Goal: Task Accomplishment & Management: Use online tool/utility

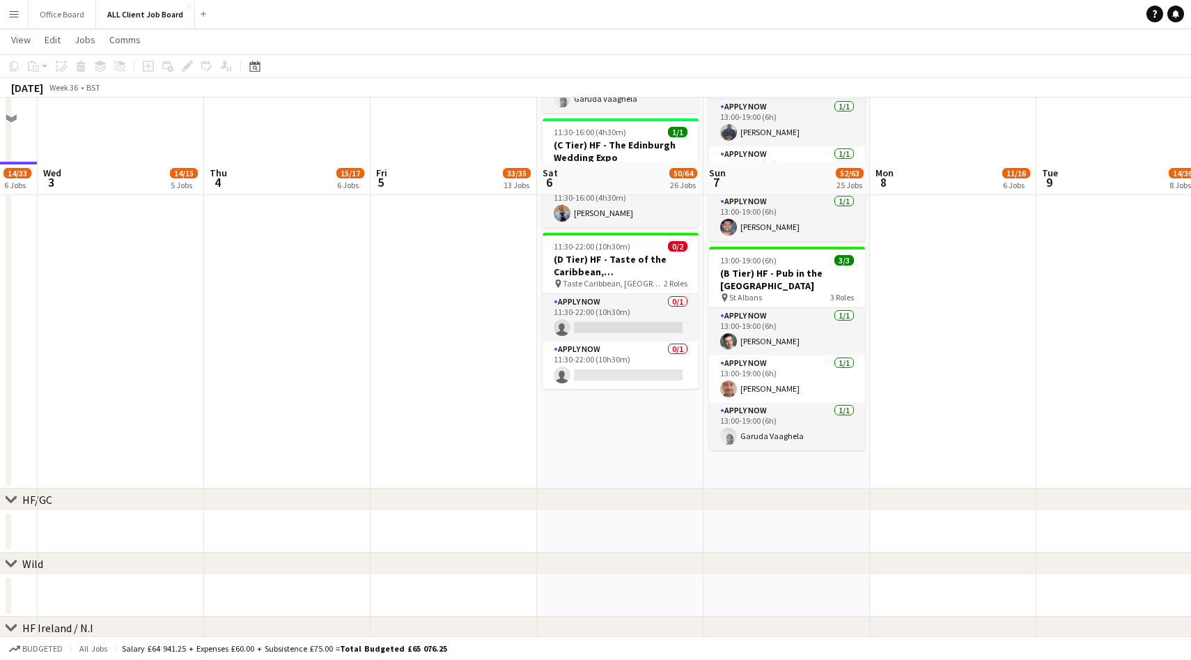
scroll to position [2998, 0]
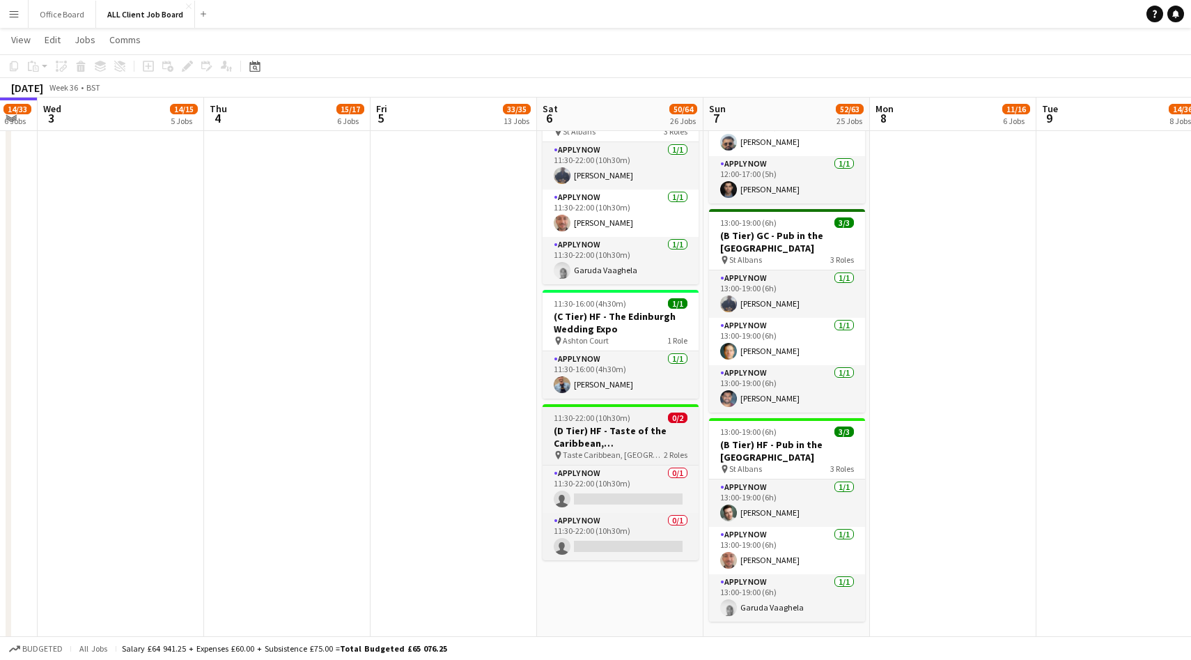
click at [649, 449] on span "Taste Caribbean, South end" at bounding box center [613, 454] width 101 height 10
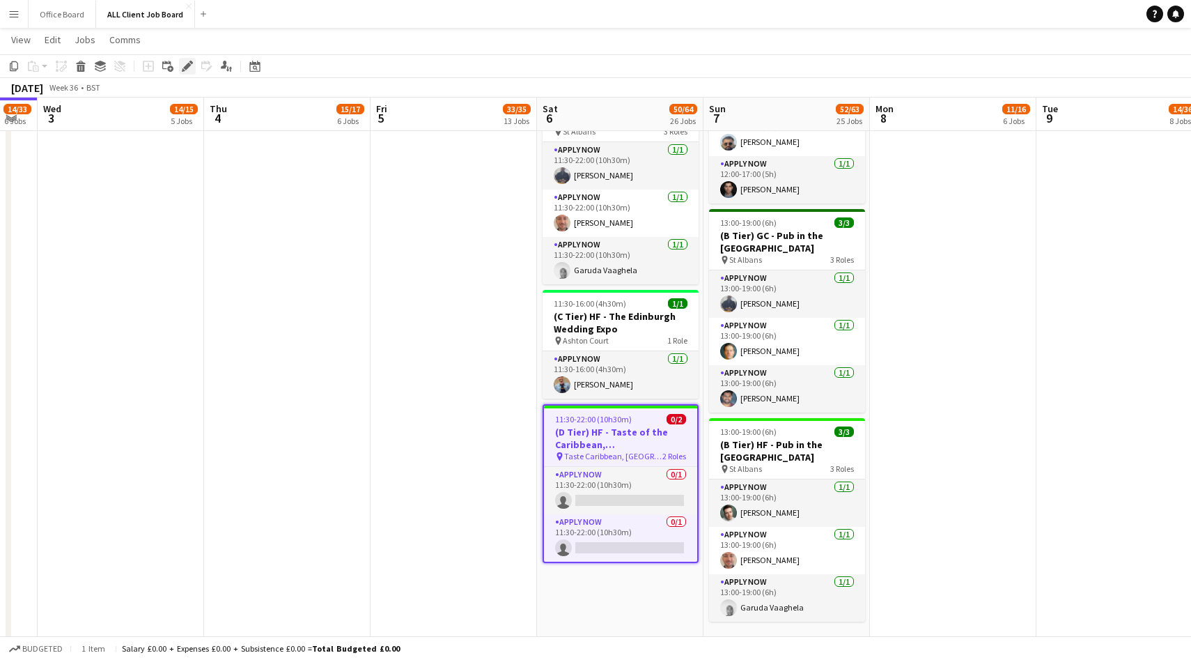
click at [185, 74] on div "Edit" at bounding box center [187, 66] width 17 height 17
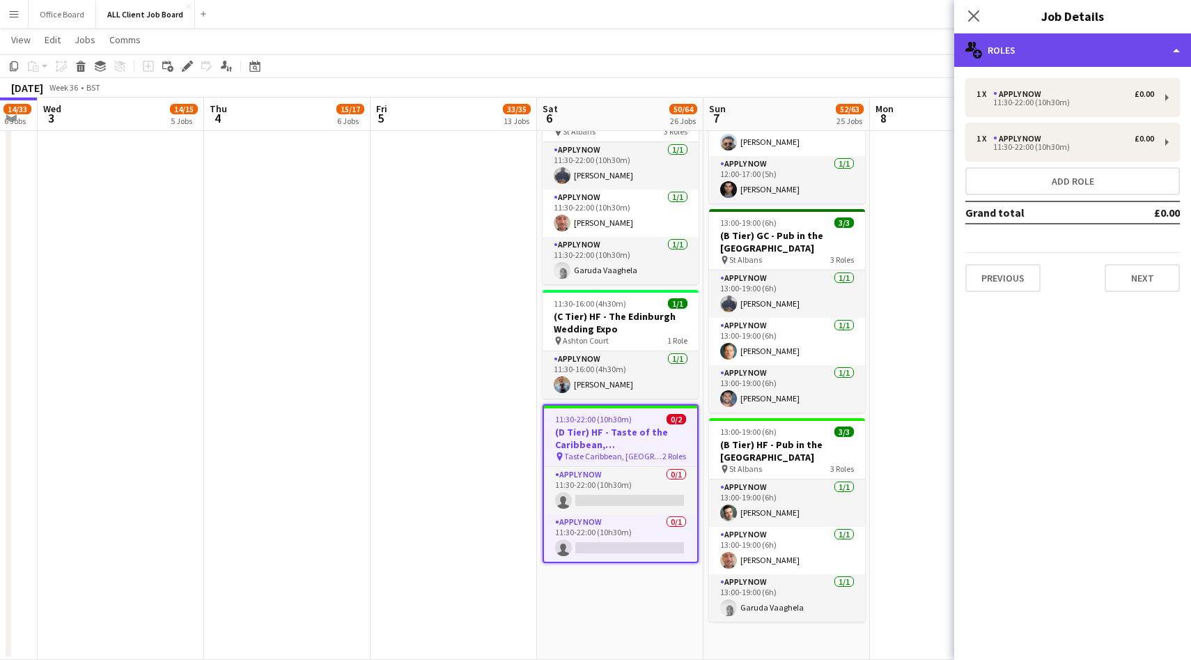
click at [1034, 49] on div "multiple-users-add Roles" at bounding box center [1072, 49] width 237 height 33
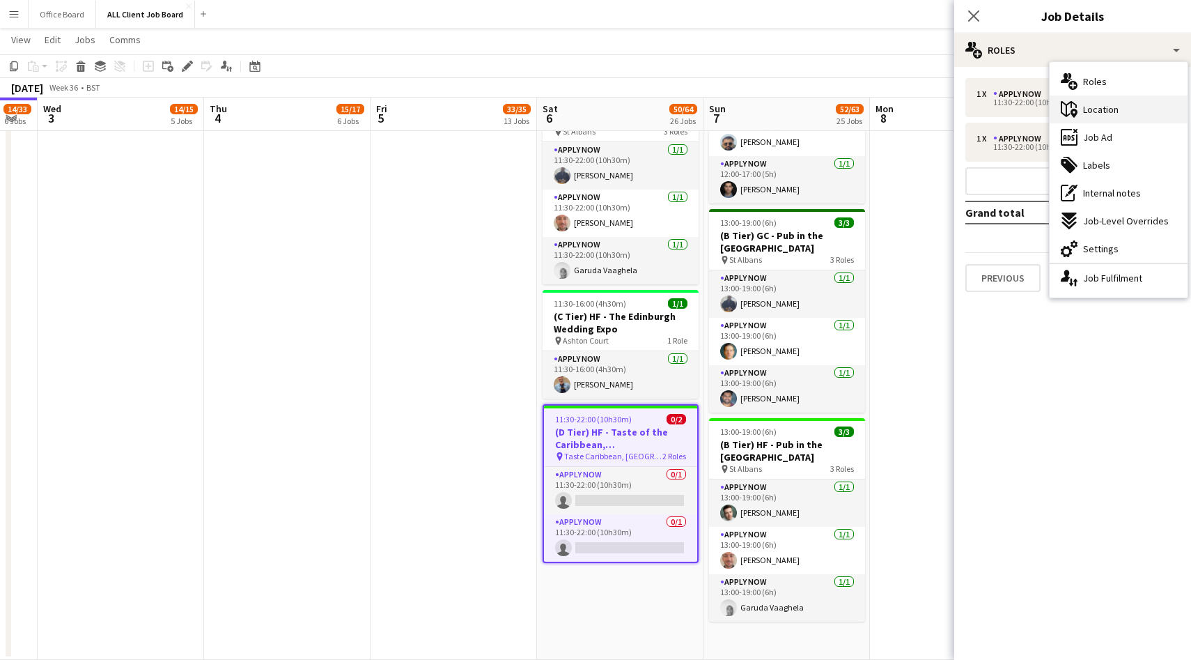
click at [1122, 111] on div "maps-pin-1 Location" at bounding box center [1119, 109] width 138 height 28
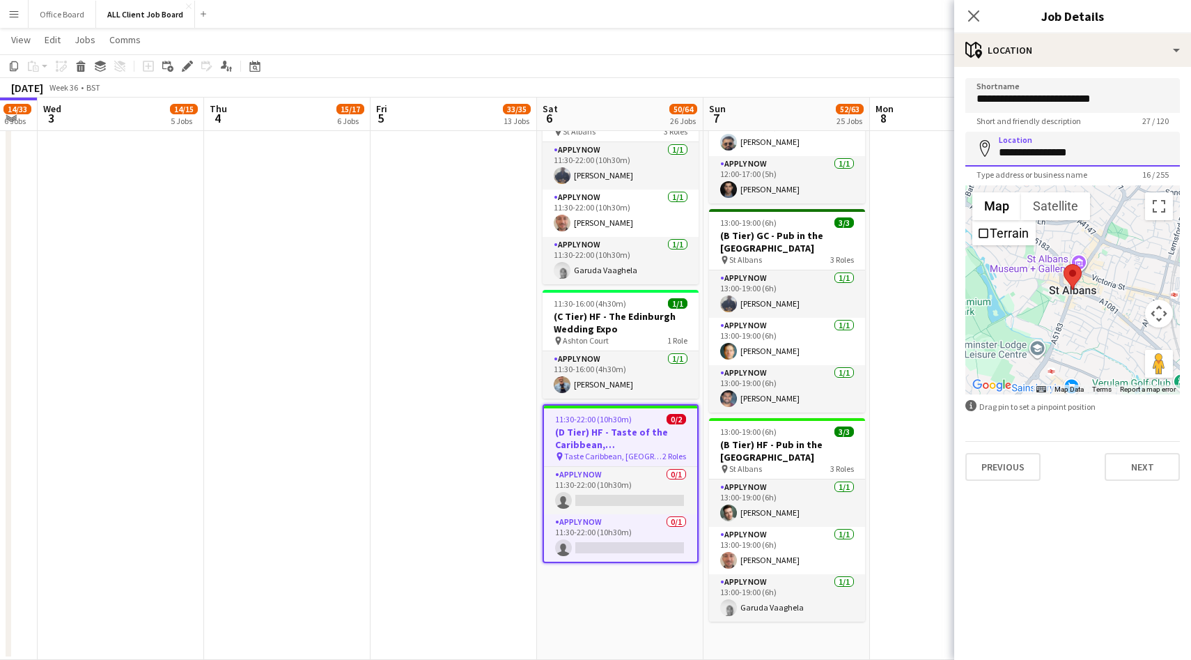
click at [1031, 146] on input "**********" at bounding box center [1072, 149] width 215 height 35
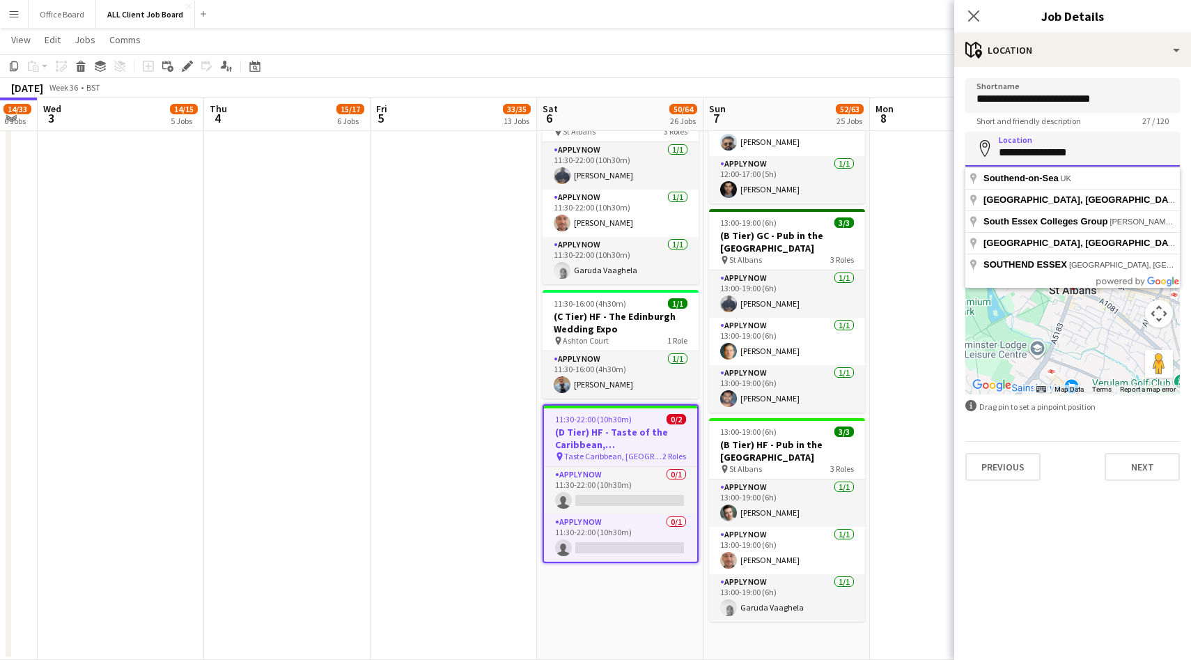
click at [1031, 146] on input "**********" at bounding box center [1072, 149] width 215 height 35
type input "**********"
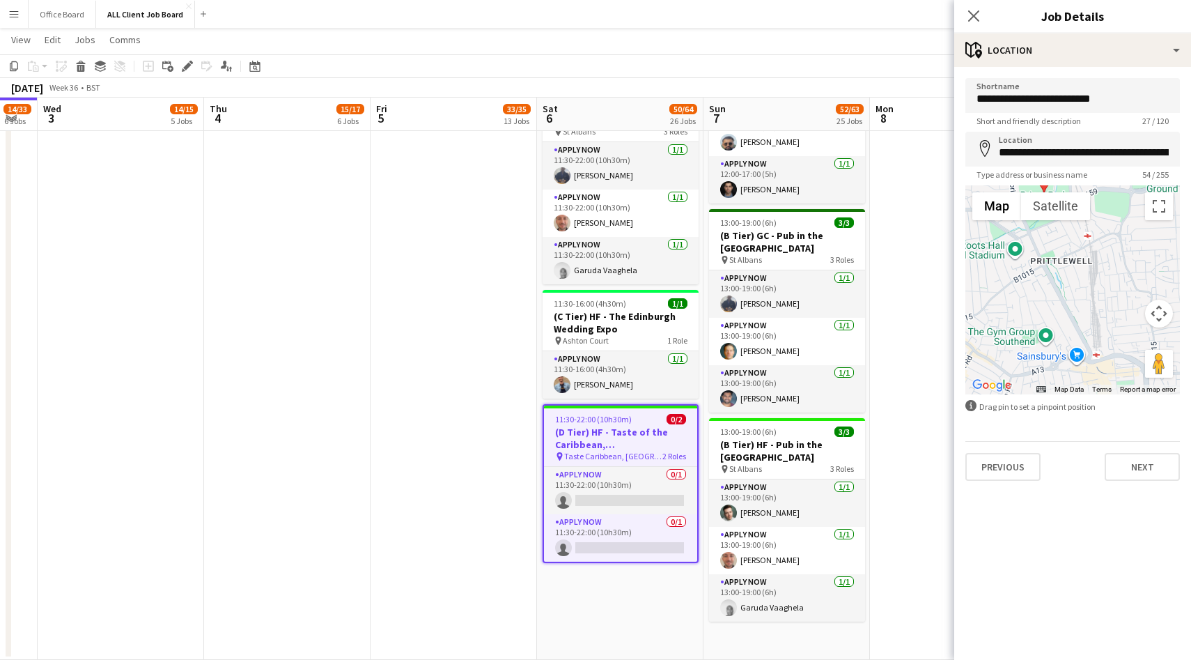
drag, startPoint x: 1084, startPoint y: 338, endPoint x: 1054, endPoint y: 236, distance: 106.7
click at [1054, 236] on div at bounding box center [1072, 289] width 215 height 209
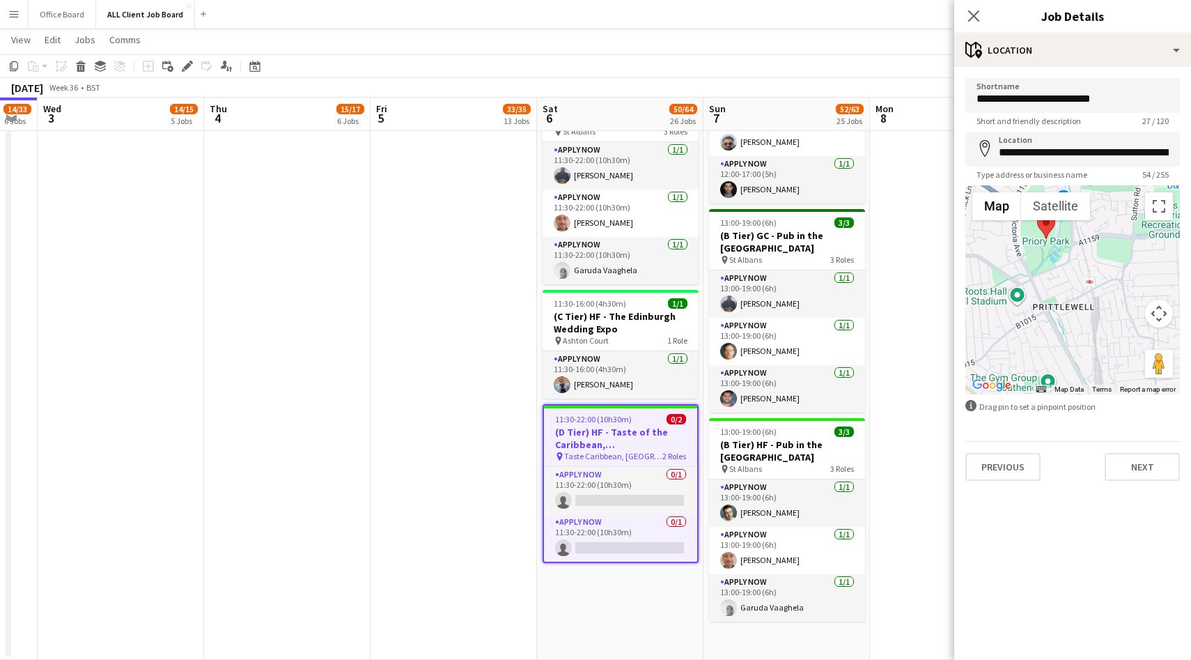
drag, startPoint x: 1066, startPoint y: 279, endPoint x: 1069, endPoint y: 330, distance: 50.9
click at [1069, 330] on div at bounding box center [1072, 289] width 215 height 209
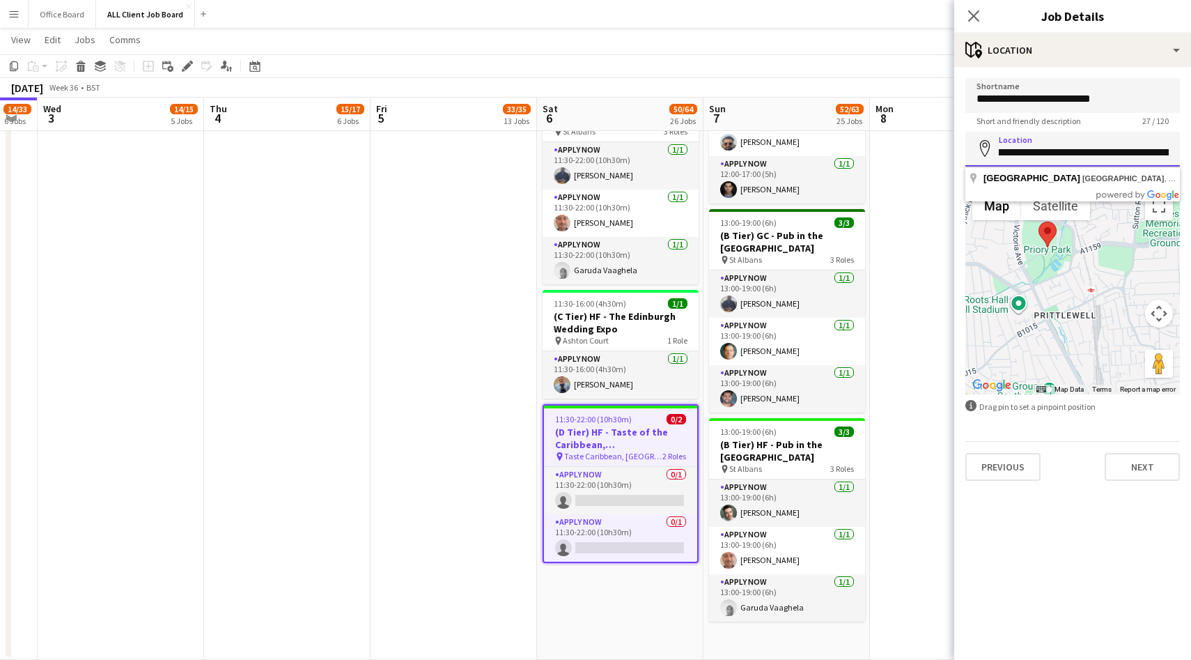
scroll to position [0, 87]
drag, startPoint x: 997, startPoint y: 153, endPoint x: 1108, endPoint y: 150, distance: 110.8
click at [1108, 150] on input "**********" at bounding box center [1072, 149] width 215 height 35
click at [1017, 95] on input "**********" at bounding box center [1072, 95] width 215 height 35
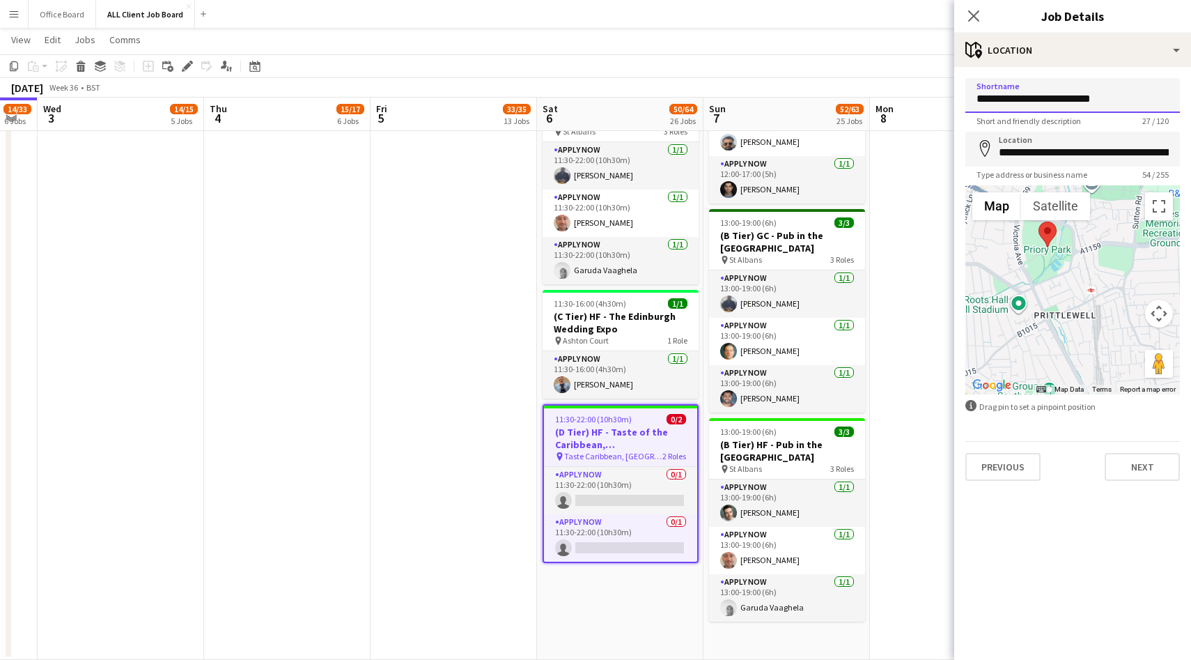
click at [1017, 95] on input "**********" at bounding box center [1072, 95] width 215 height 35
paste input "**********"
type input "**********"
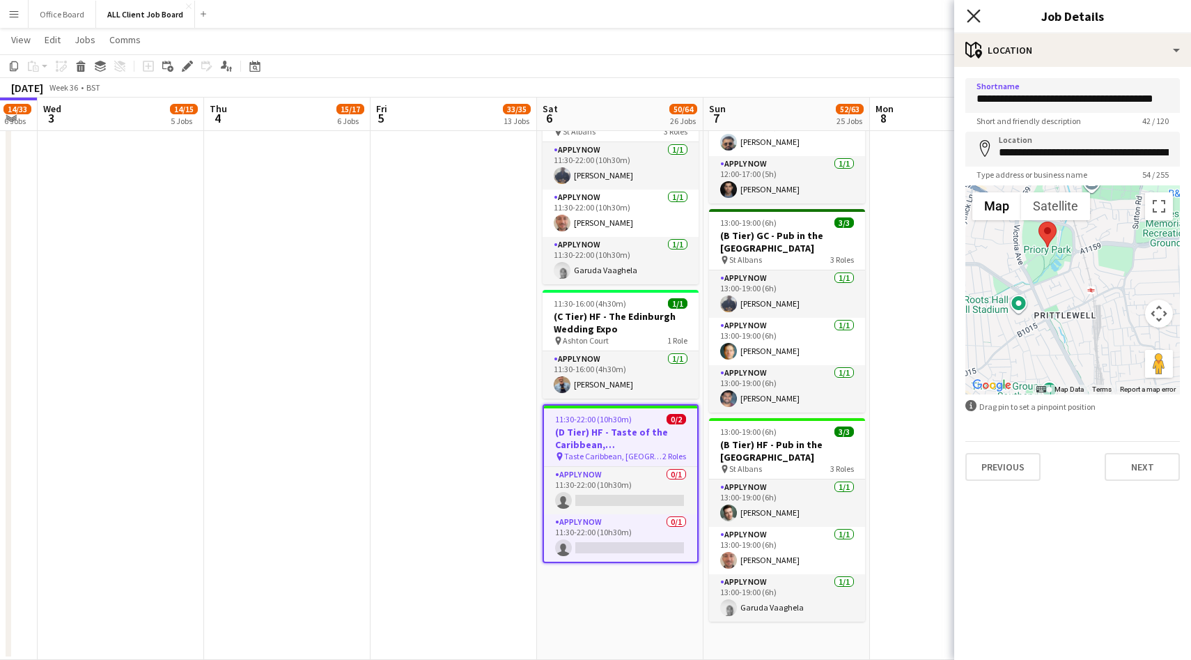
click at [976, 17] on icon "Close pop-in" at bounding box center [973, 15] width 13 height 13
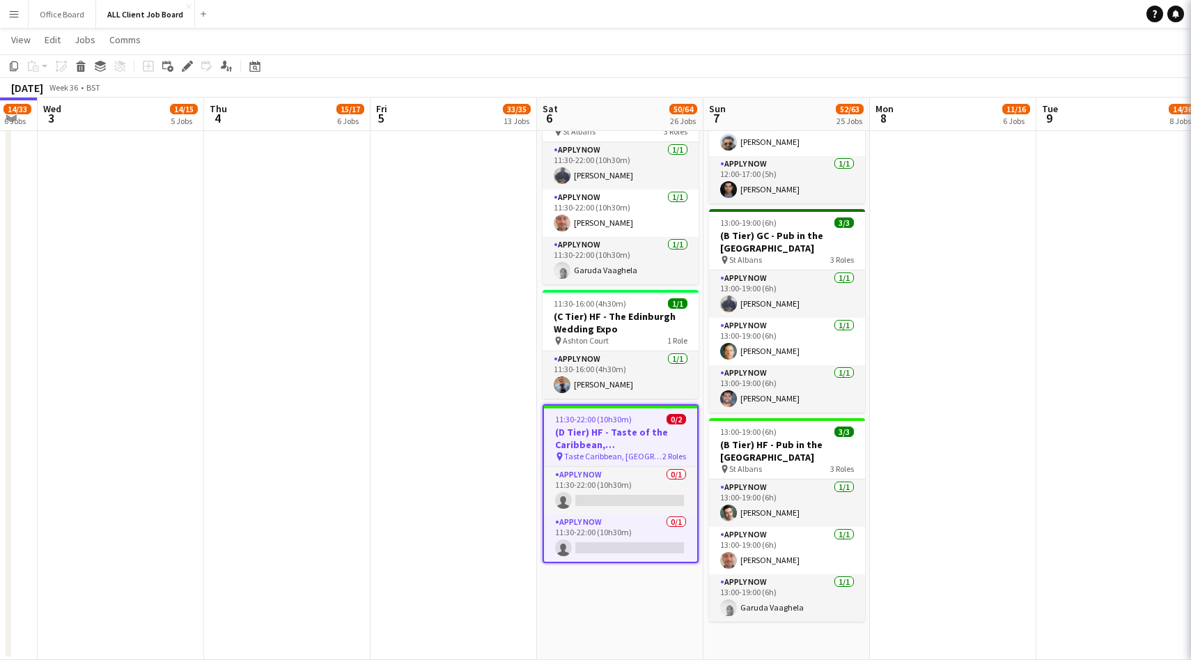
scroll to position [0, 0]
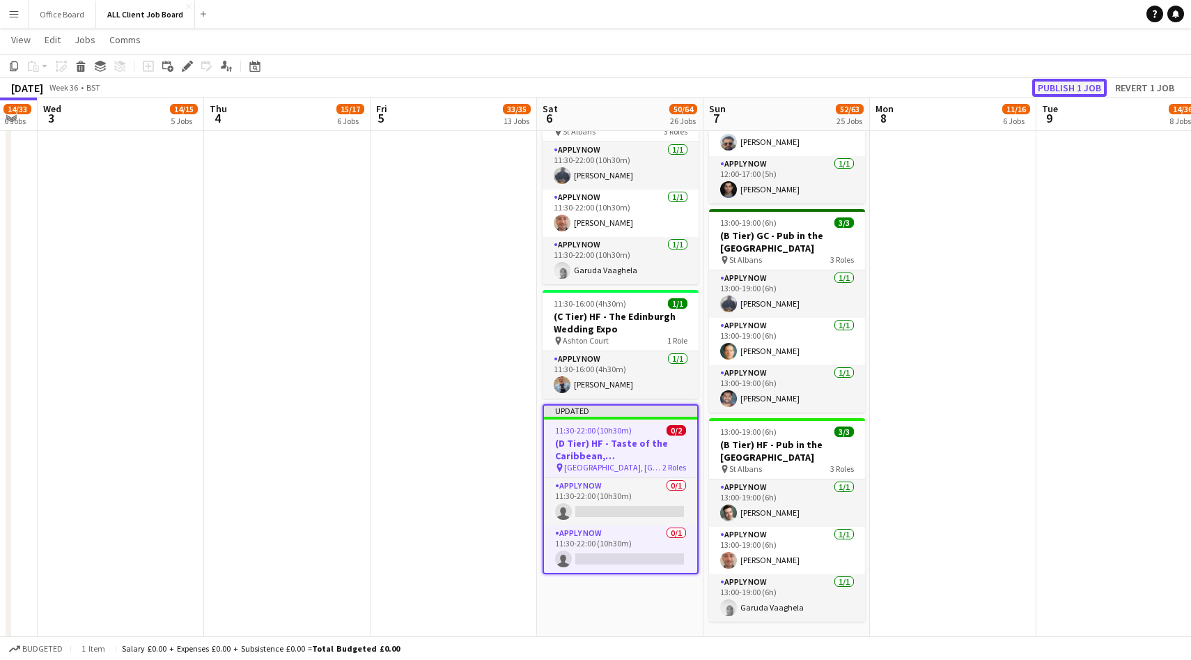
click at [1062, 84] on button "Publish 1 job" at bounding box center [1069, 88] width 75 height 18
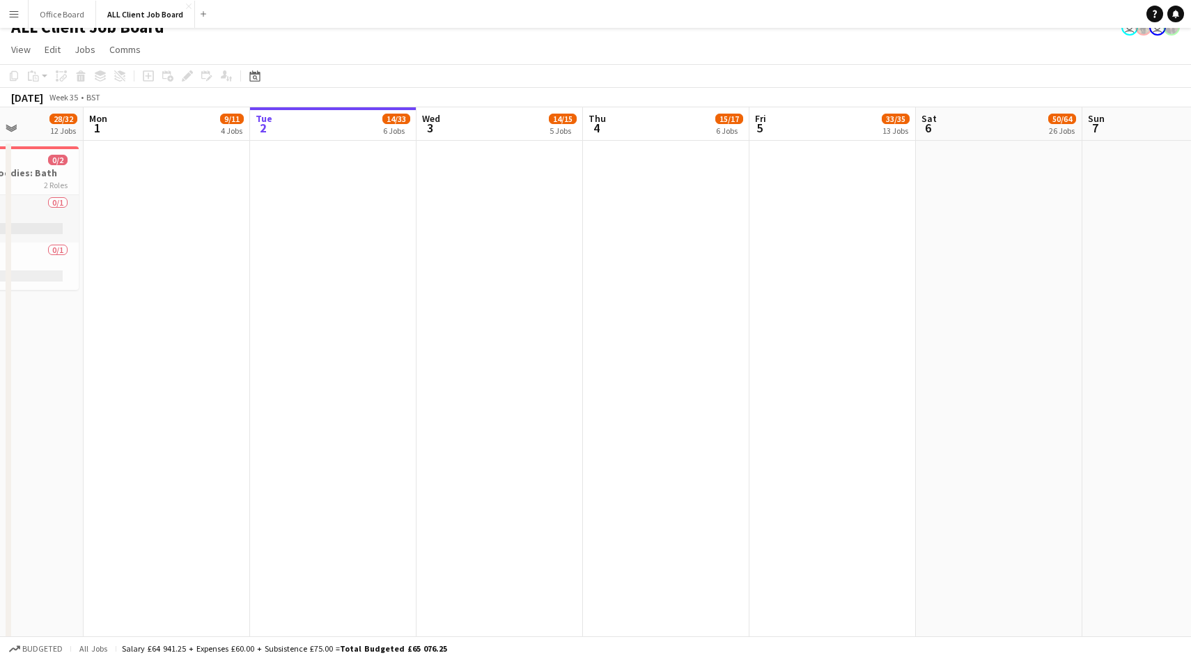
scroll to position [0, 297]
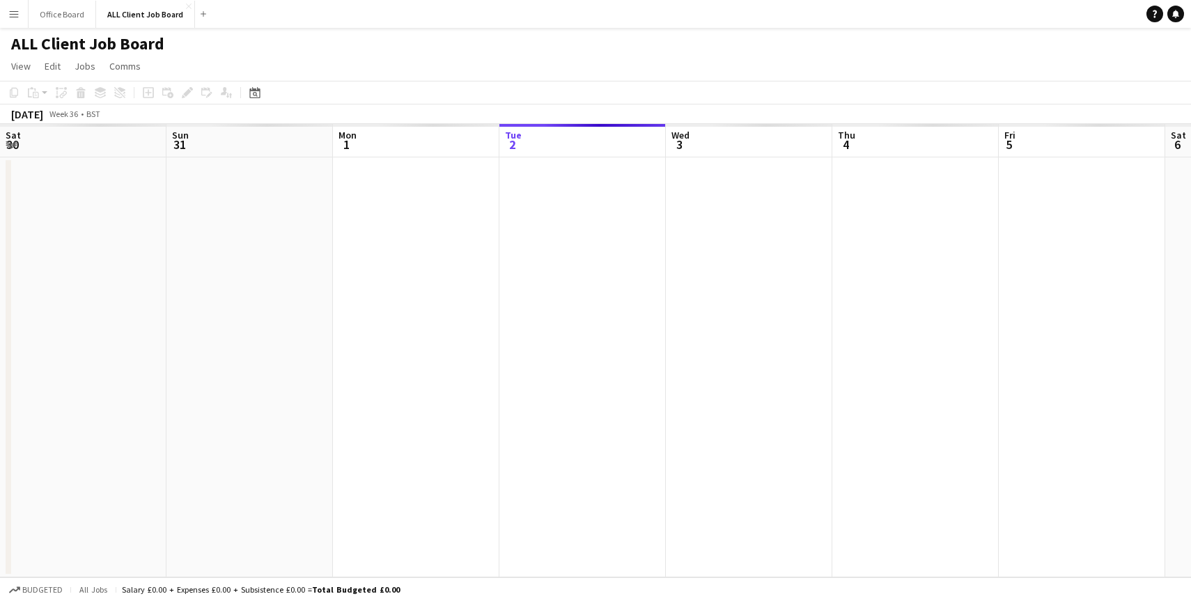
scroll to position [0, 333]
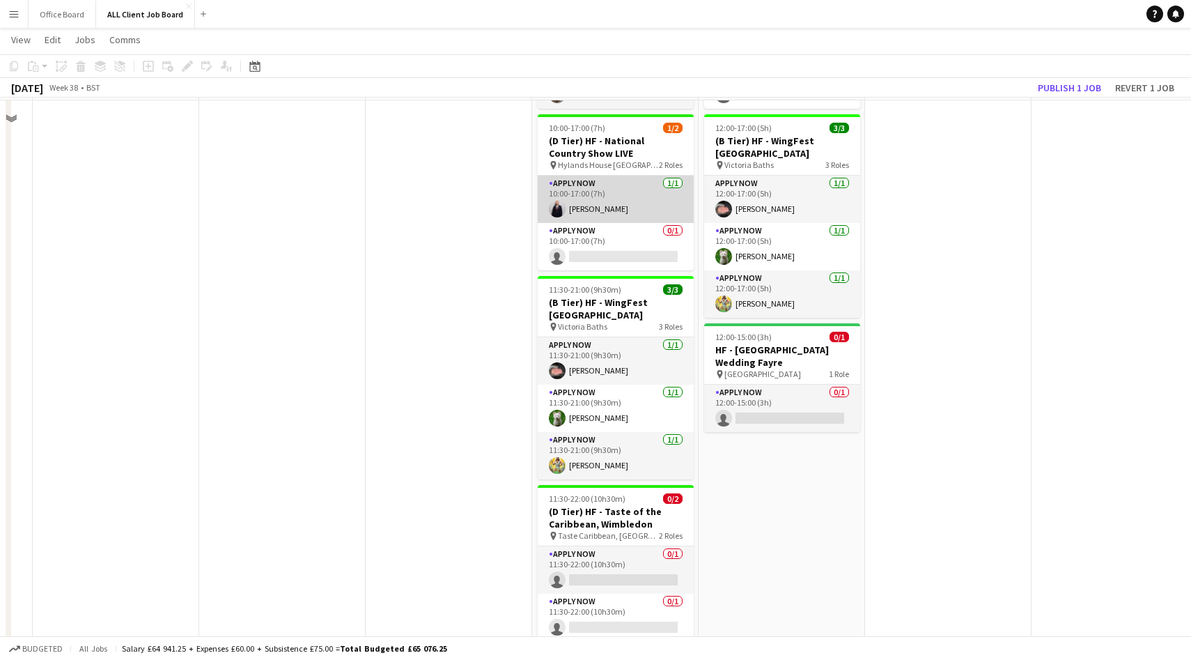
scroll to position [3308, 0]
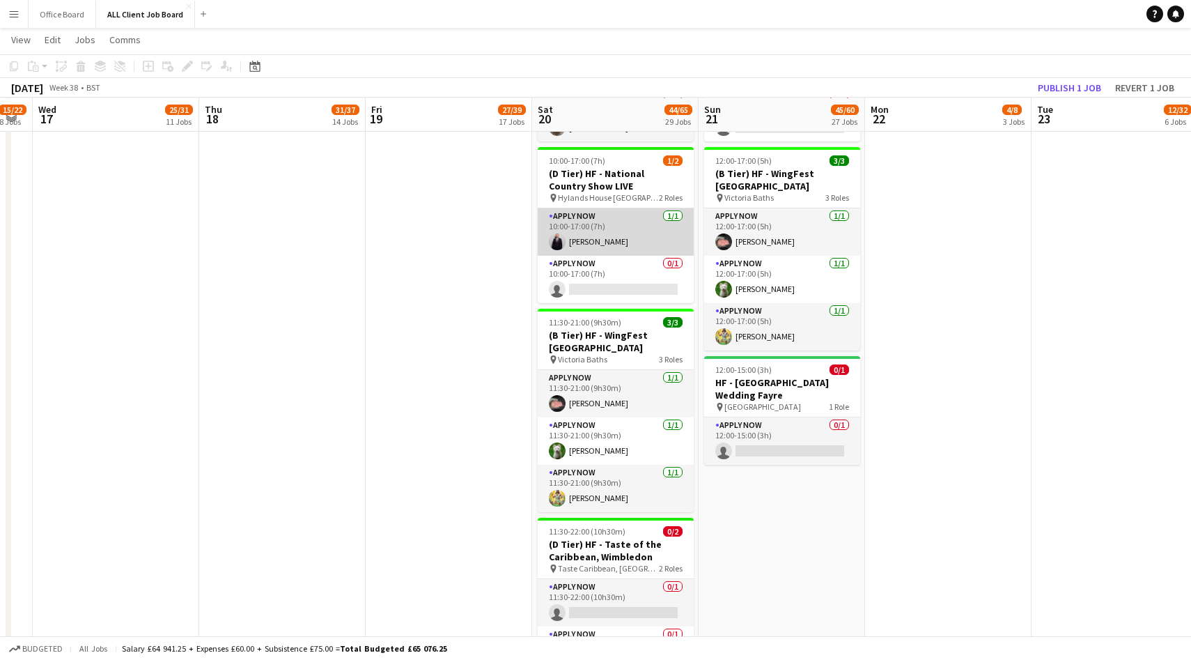
click at [554, 212] on app-card-role "APPLY NOW 1/1 10:00-17:00 (7h) Henry Ward" at bounding box center [616, 231] width 156 height 47
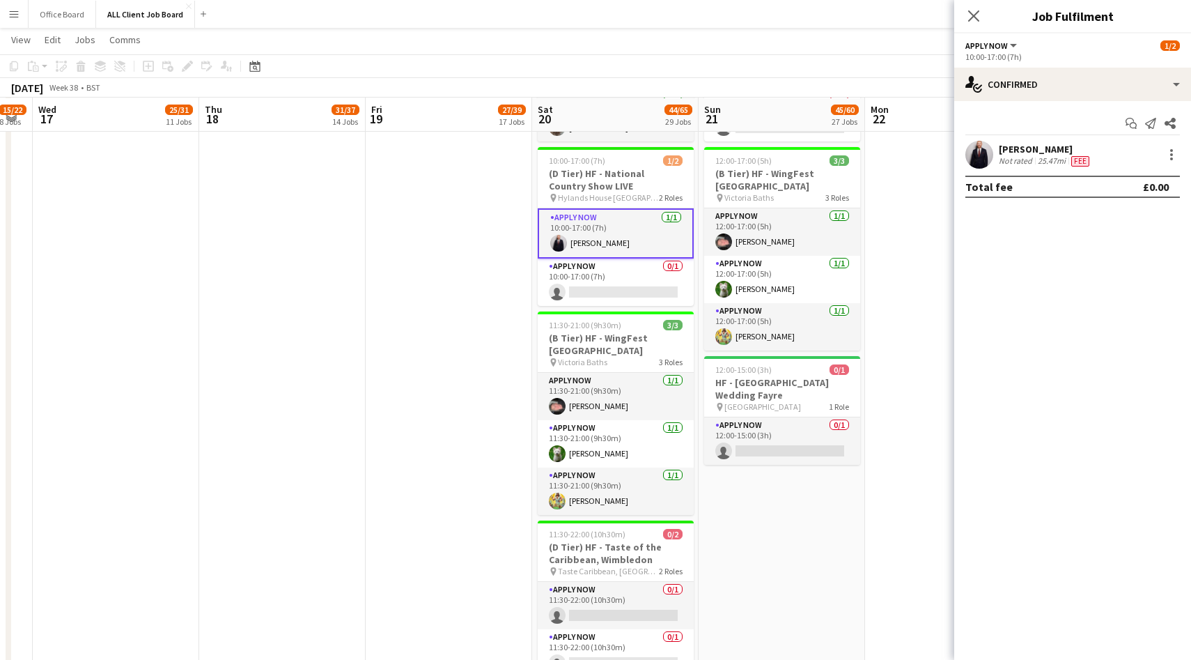
click at [986, 141] on div at bounding box center [979, 155] width 28 height 28
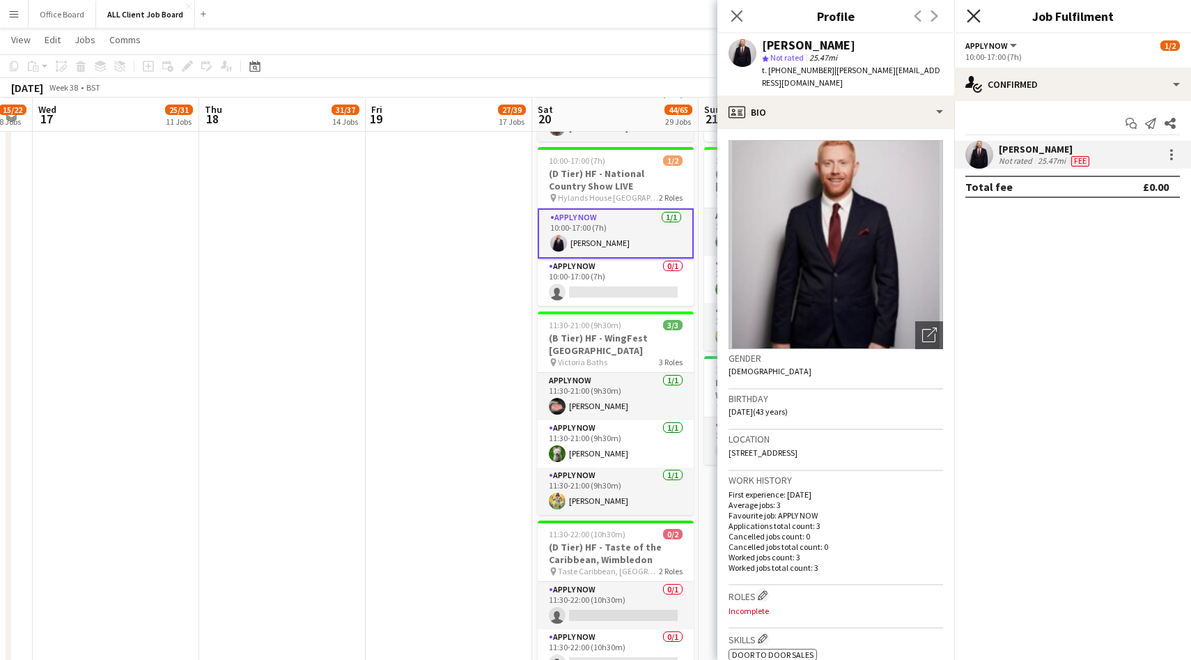
click at [970, 13] on icon "Close pop-in" at bounding box center [973, 15] width 13 height 13
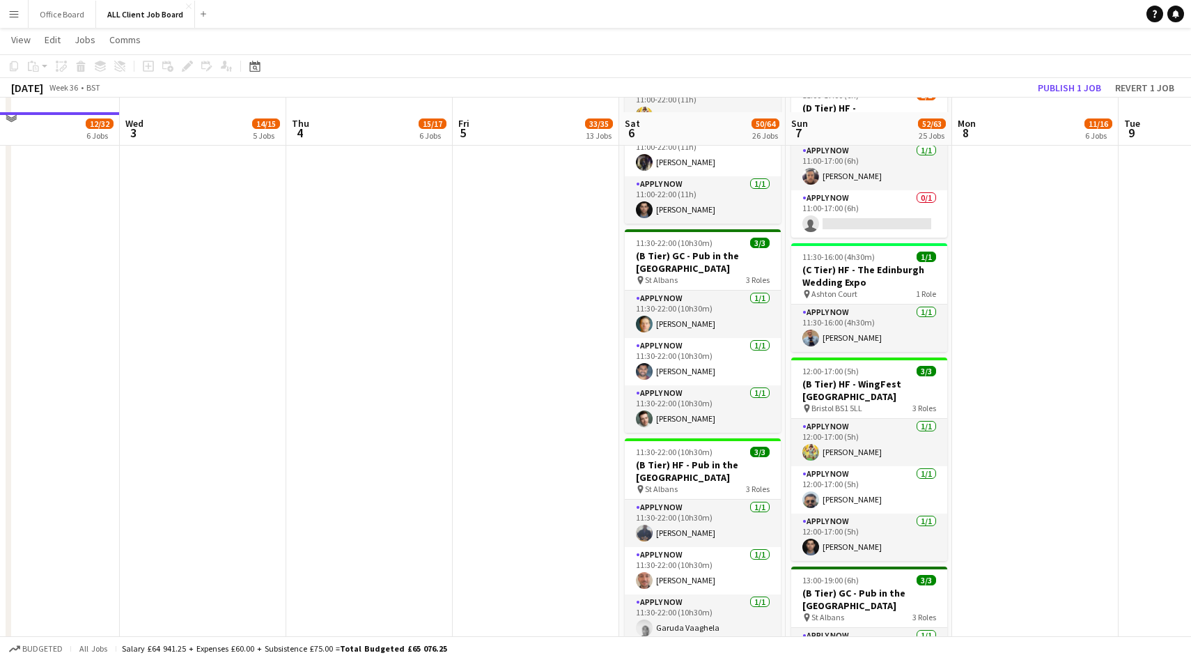
scroll to position [2980, 0]
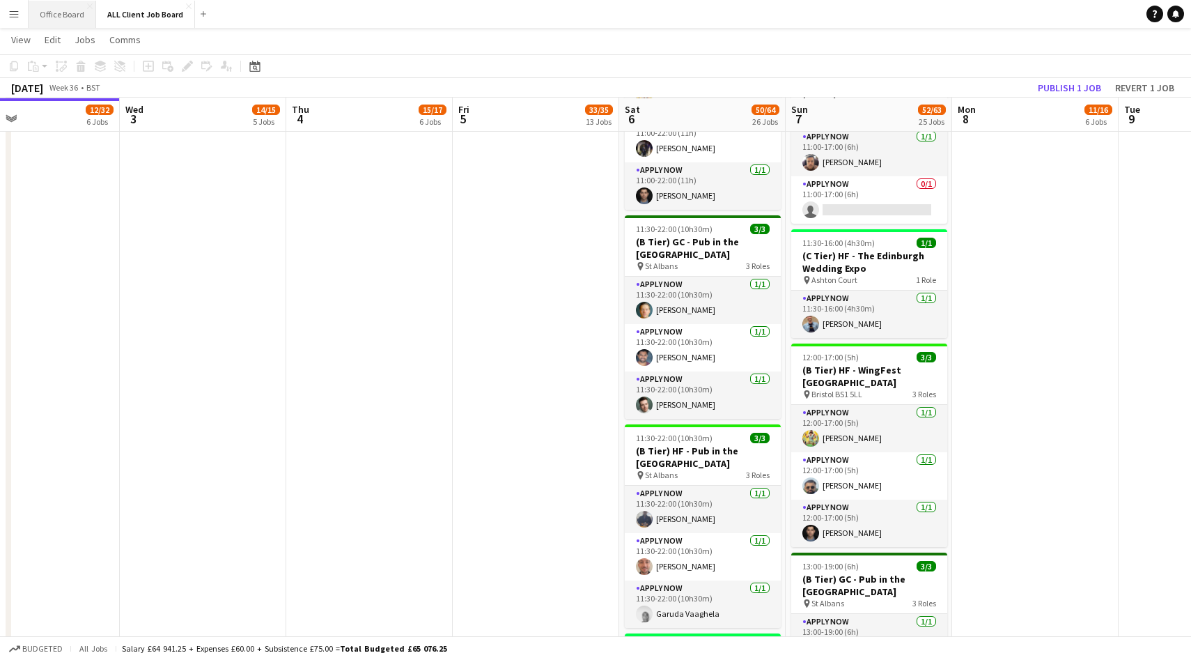
click at [52, 19] on button "Office Board Close" at bounding box center [63, 14] width 68 height 27
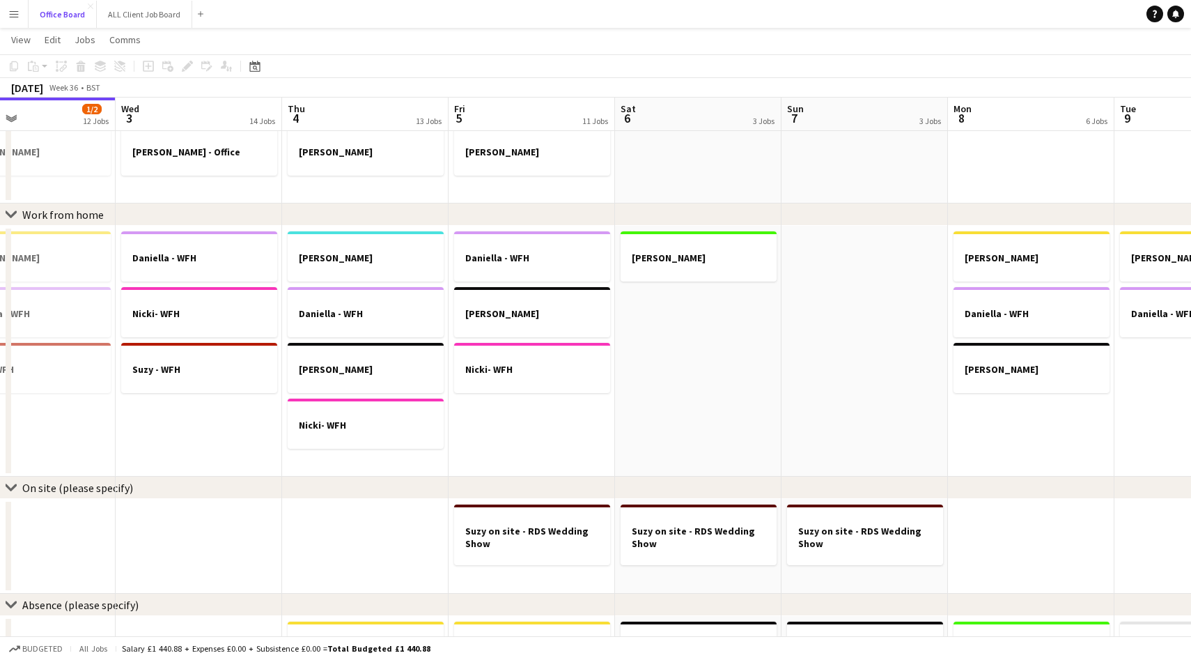
scroll to position [0, 408]
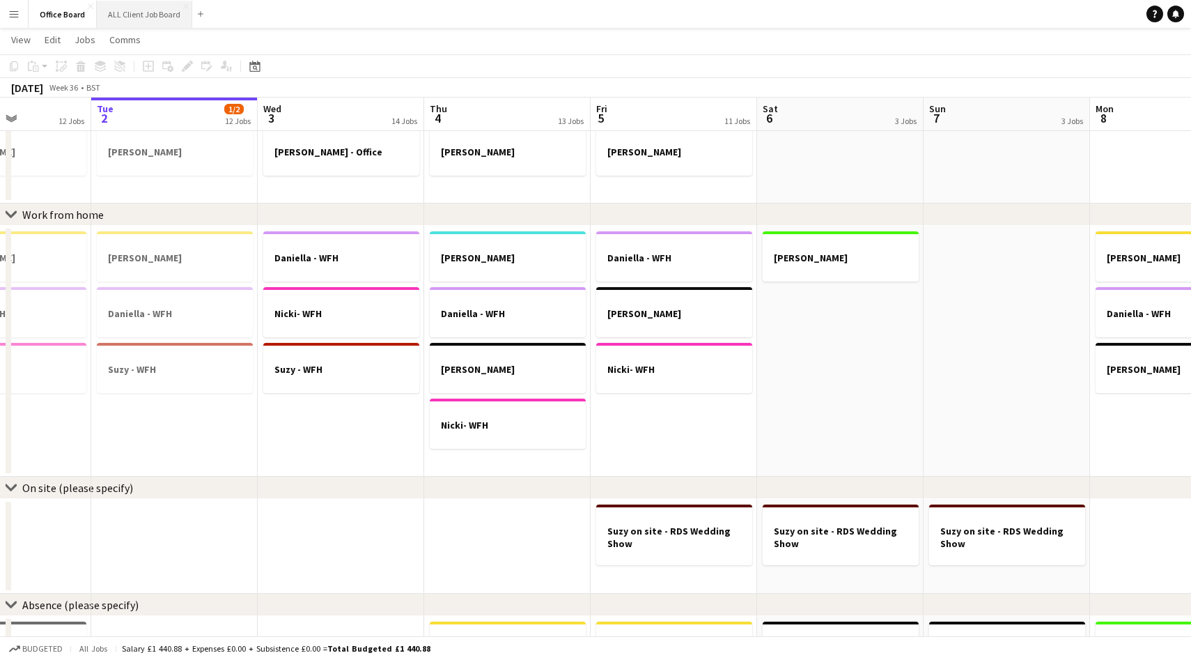
click at [137, 13] on button "ALL Client Job Board Close" at bounding box center [144, 14] width 95 height 27
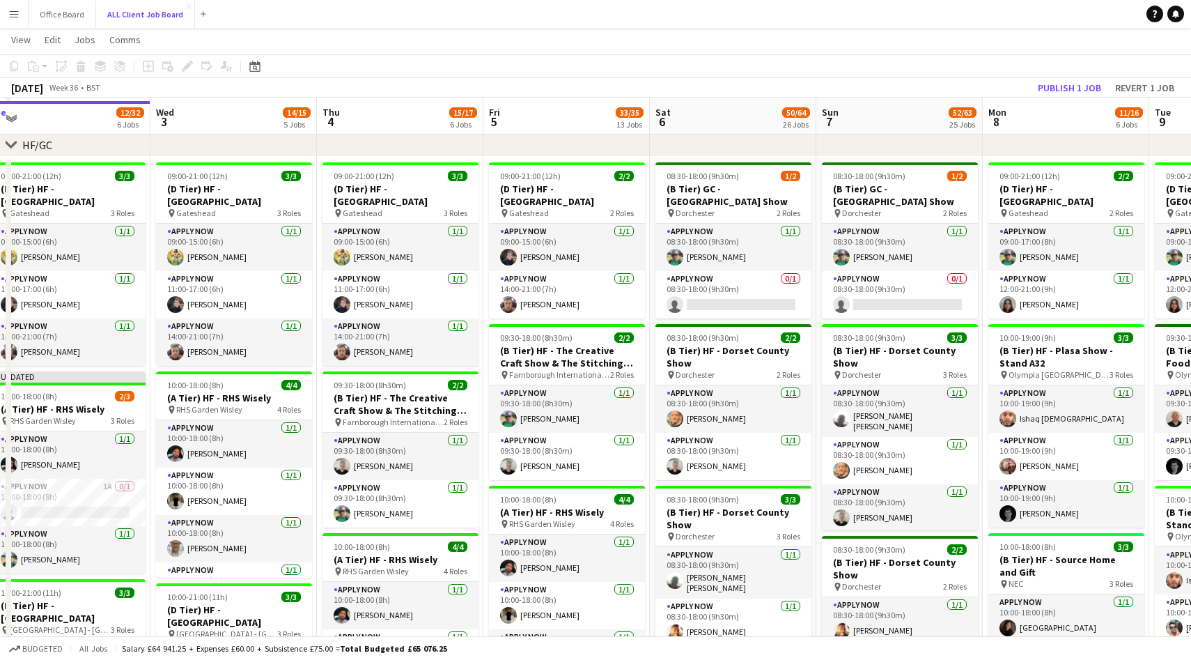
scroll to position [212, 0]
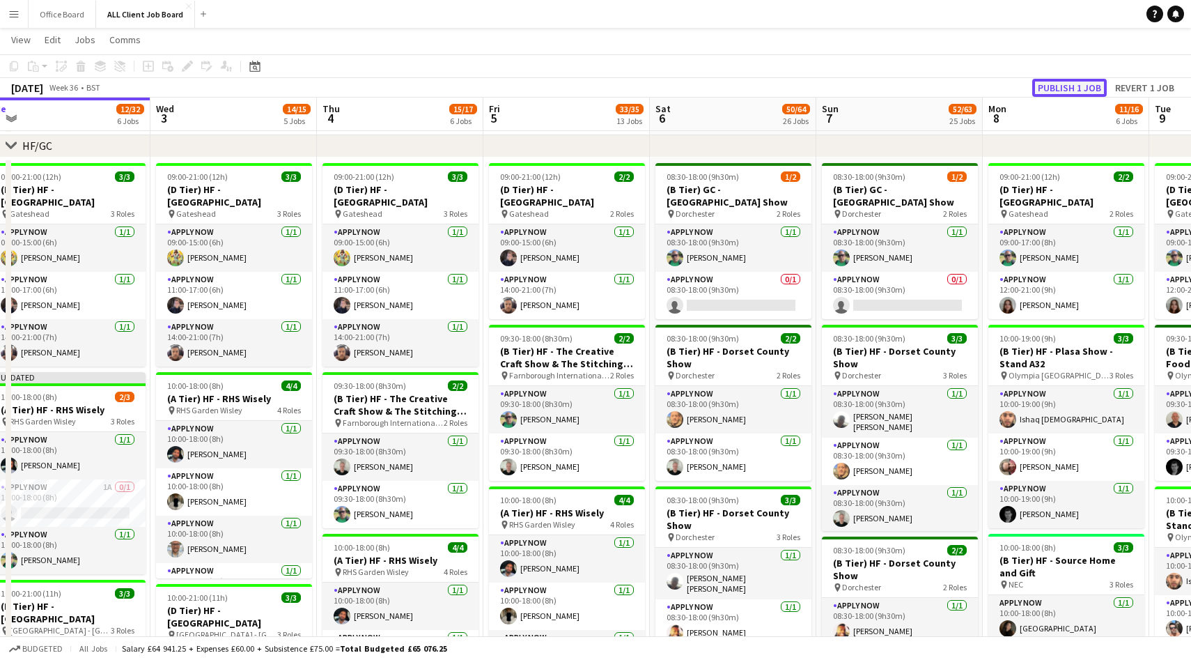
click at [1070, 85] on button "Publish 1 job" at bounding box center [1069, 88] width 75 height 18
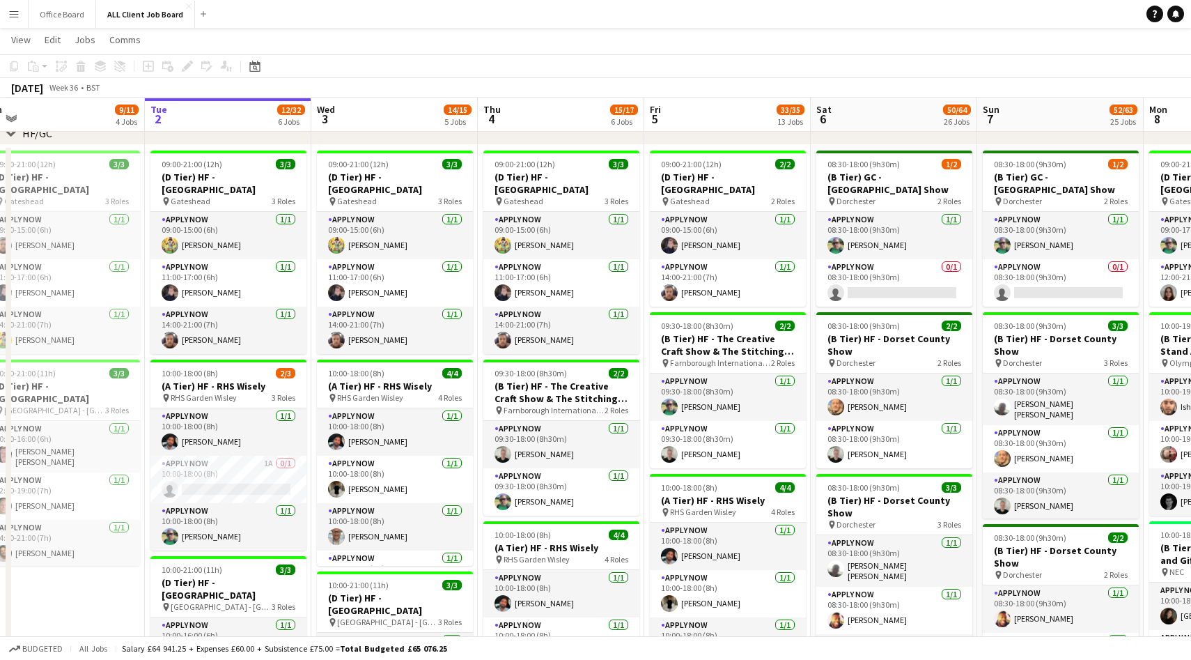
scroll to position [0, 352]
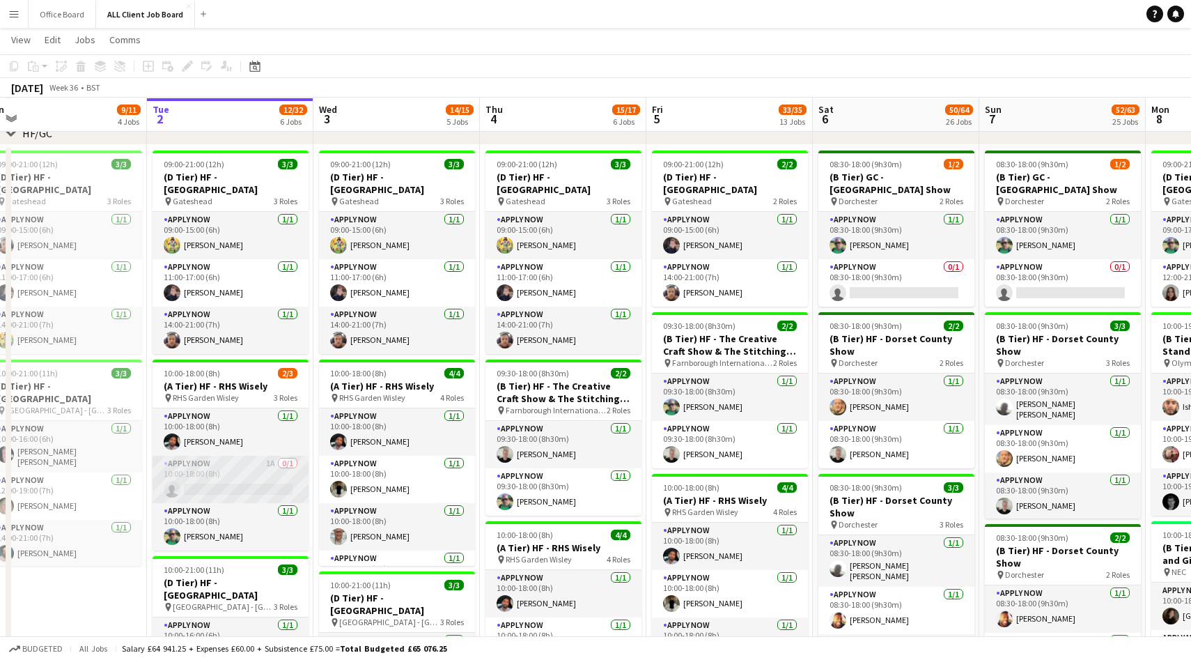
click at [258, 469] on app-card-role "APPLY NOW 1A 0/1 10:00-18:00 (8h) single-neutral-actions" at bounding box center [231, 479] width 156 height 47
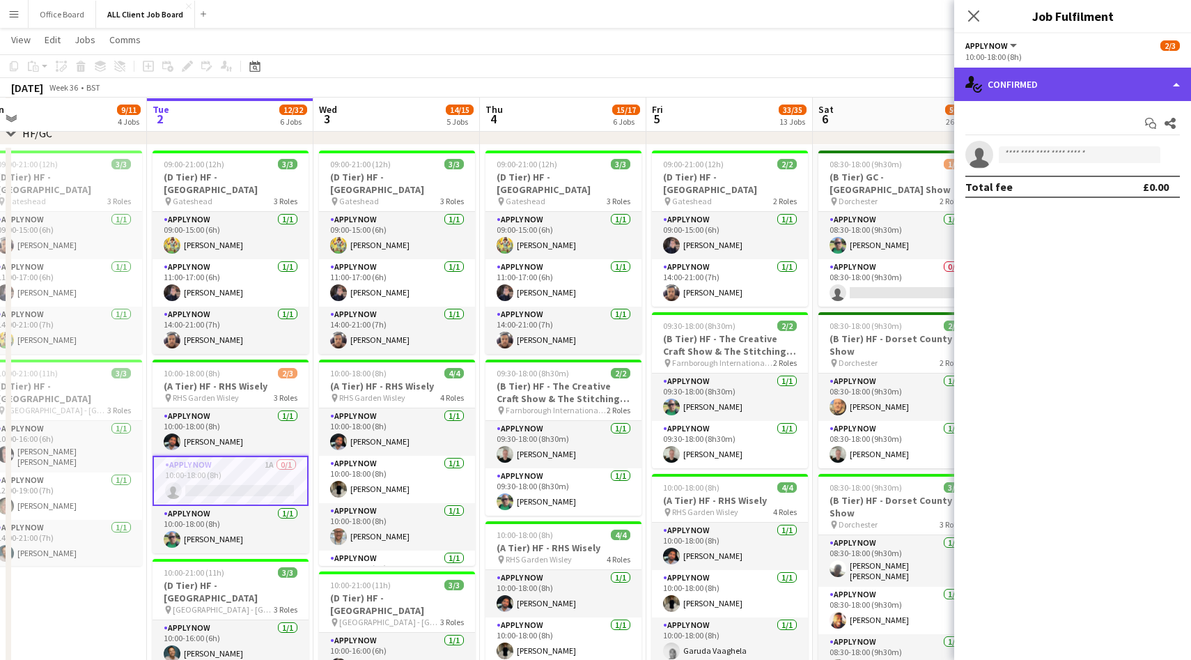
click at [1023, 77] on div "single-neutral-actions-check-2 Confirmed" at bounding box center [1072, 84] width 237 height 33
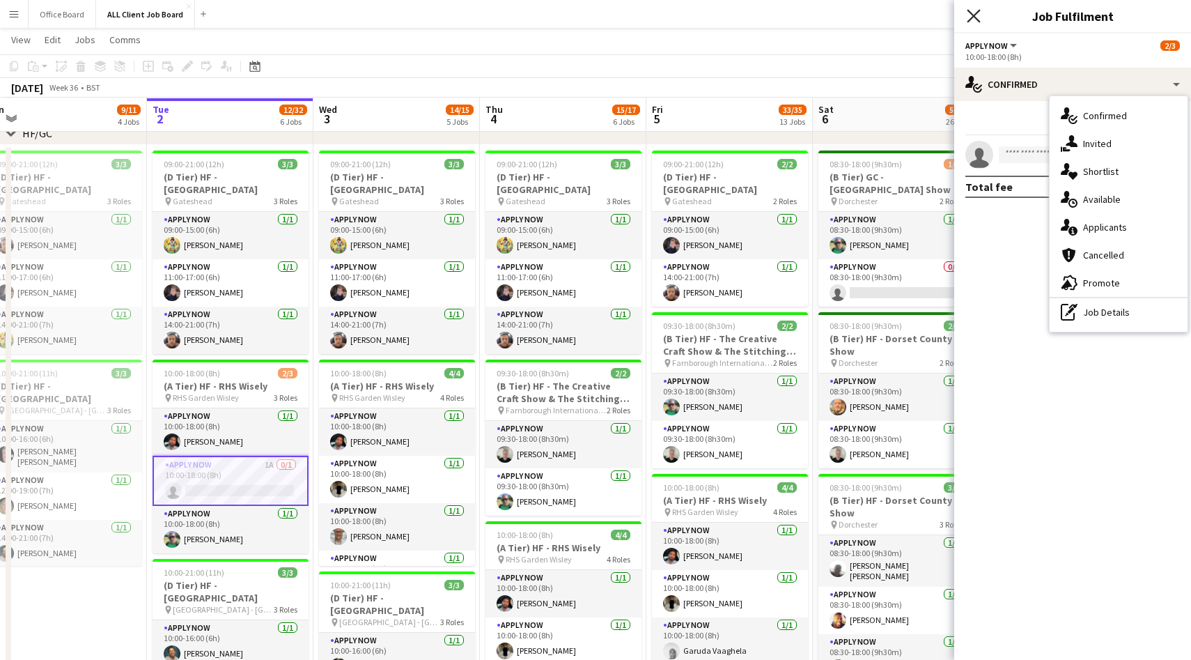
click at [975, 16] on icon "Close pop-in" at bounding box center [973, 15] width 13 height 13
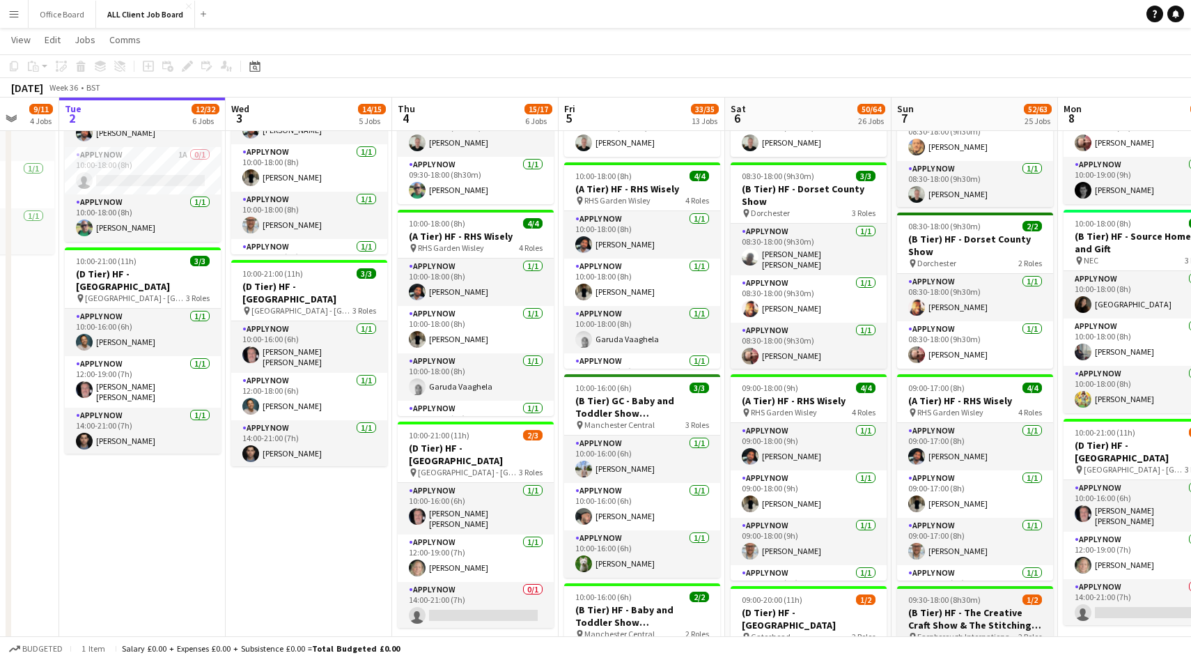
scroll to position [0, 440]
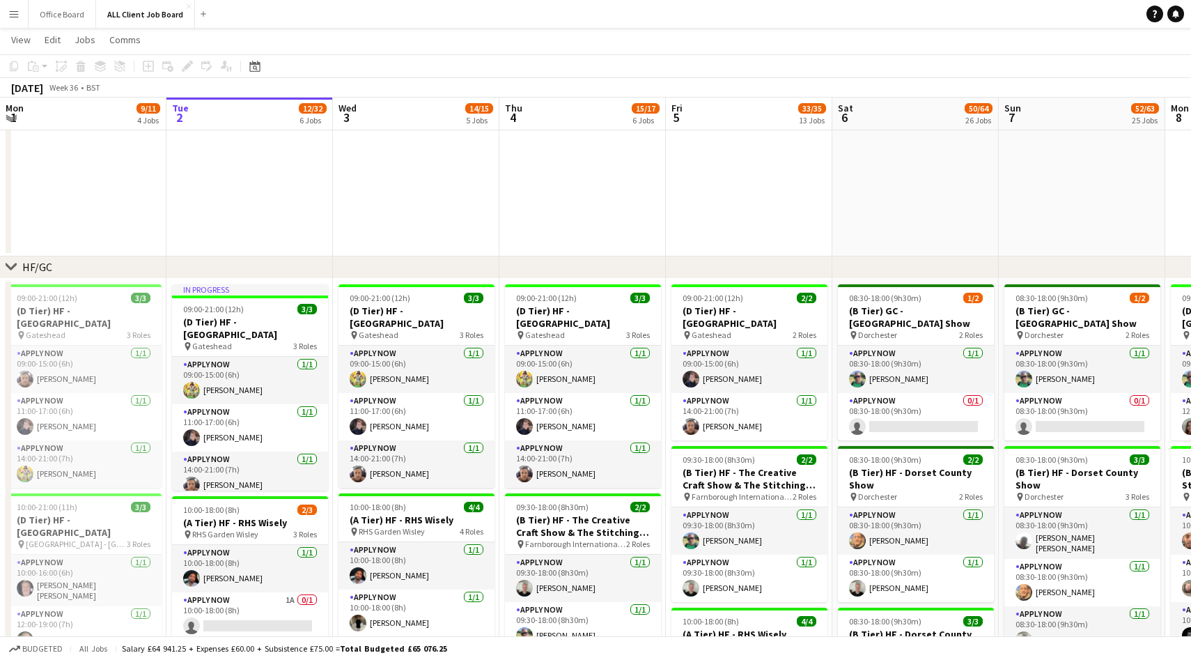
scroll to position [90, 0]
click at [20, 13] on button "Menu" at bounding box center [14, 14] width 28 height 28
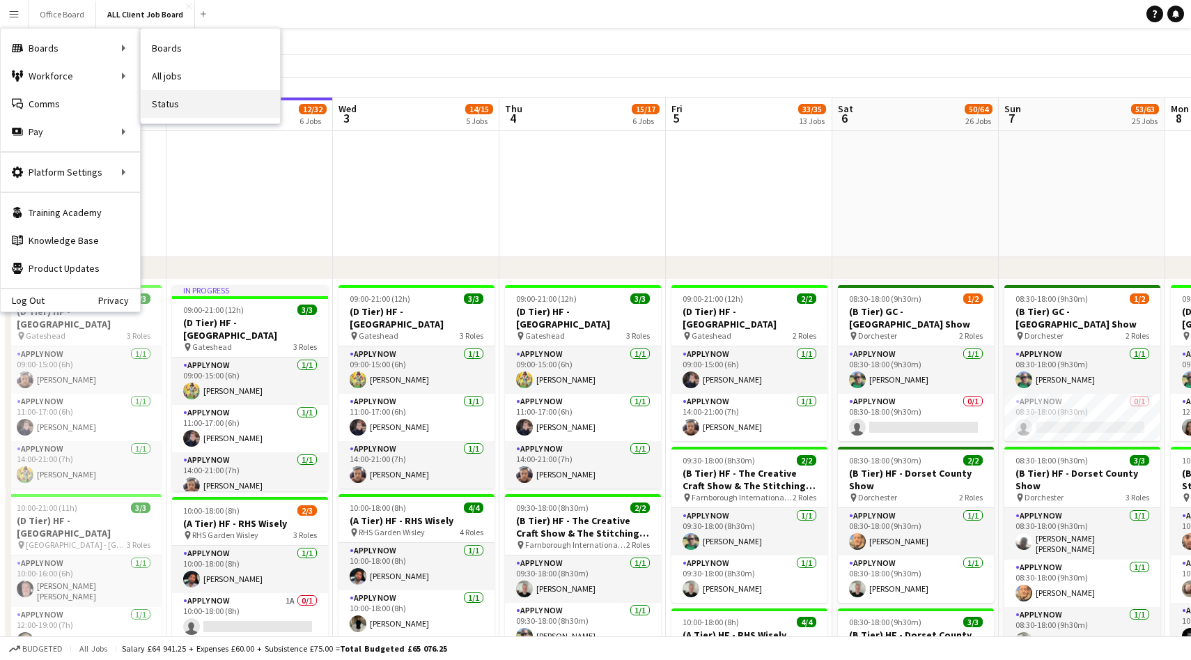
click at [174, 97] on link "Status" at bounding box center [210, 104] width 139 height 28
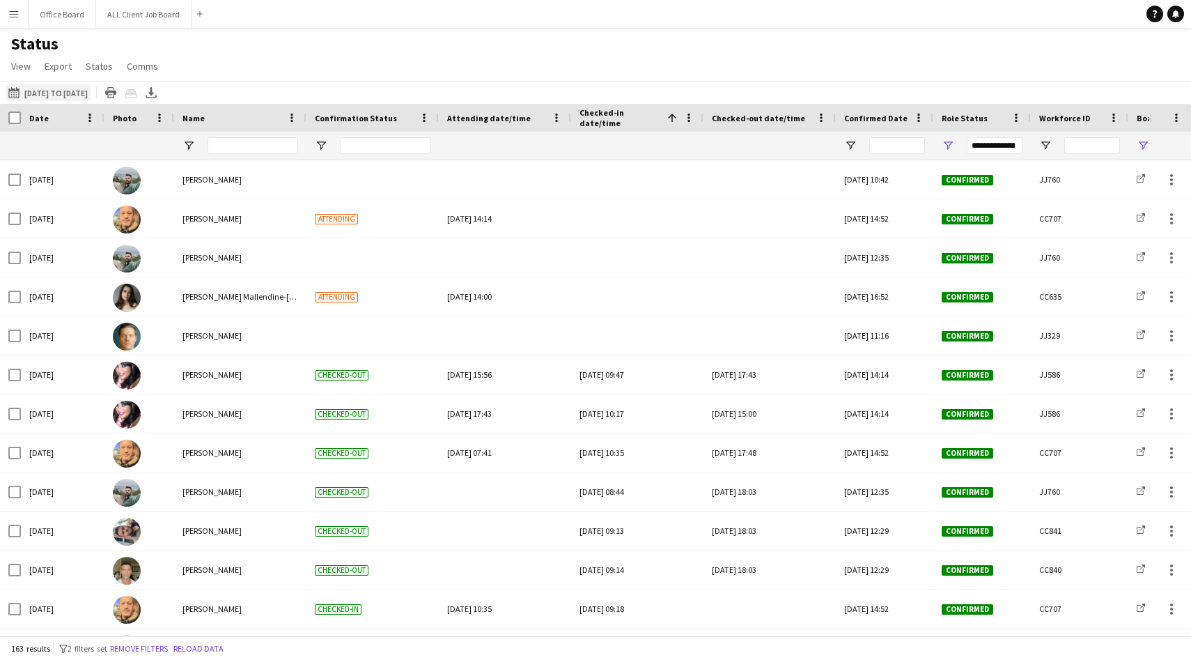
click at [47, 84] on button "[DATE] to [DATE] [DATE] to [DATE]" at bounding box center [48, 92] width 85 height 17
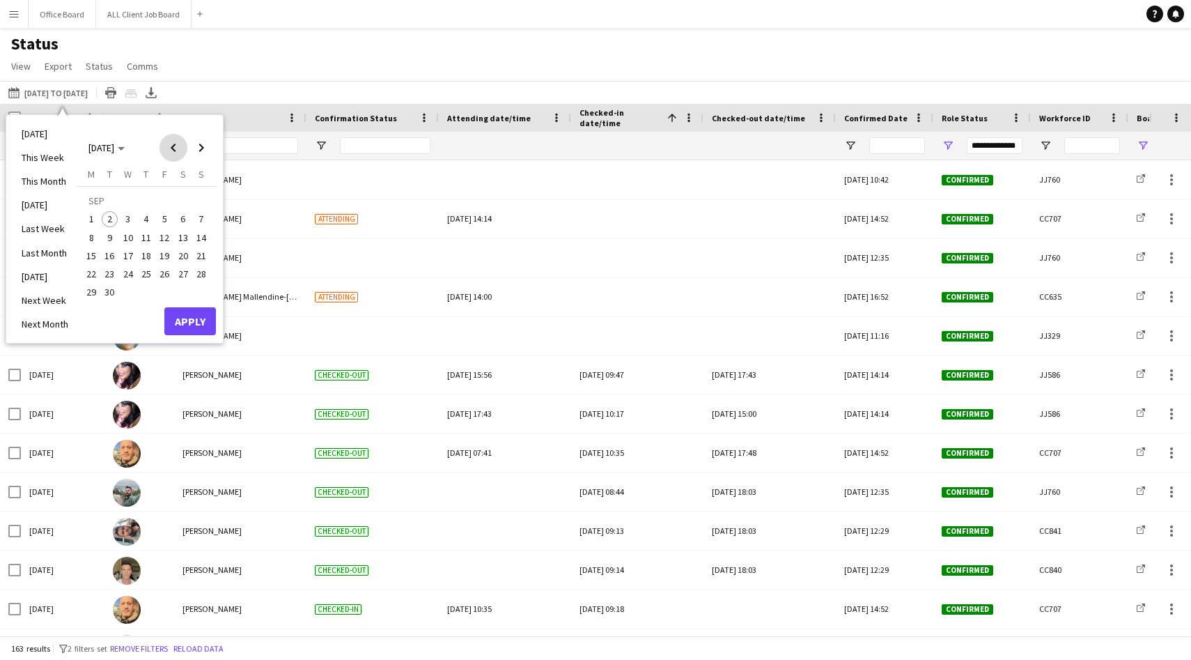
click at [171, 146] on span "Previous month" at bounding box center [173, 148] width 28 height 28
click at [90, 274] on span "25" at bounding box center [91, 277] width 17 height 17
click at [201, 274] on span "31" at bounding box center [201, 277] width 17 height 17
click at [194, 304] on button "Apply" at bounding box center [190, 306] width 52 height 28
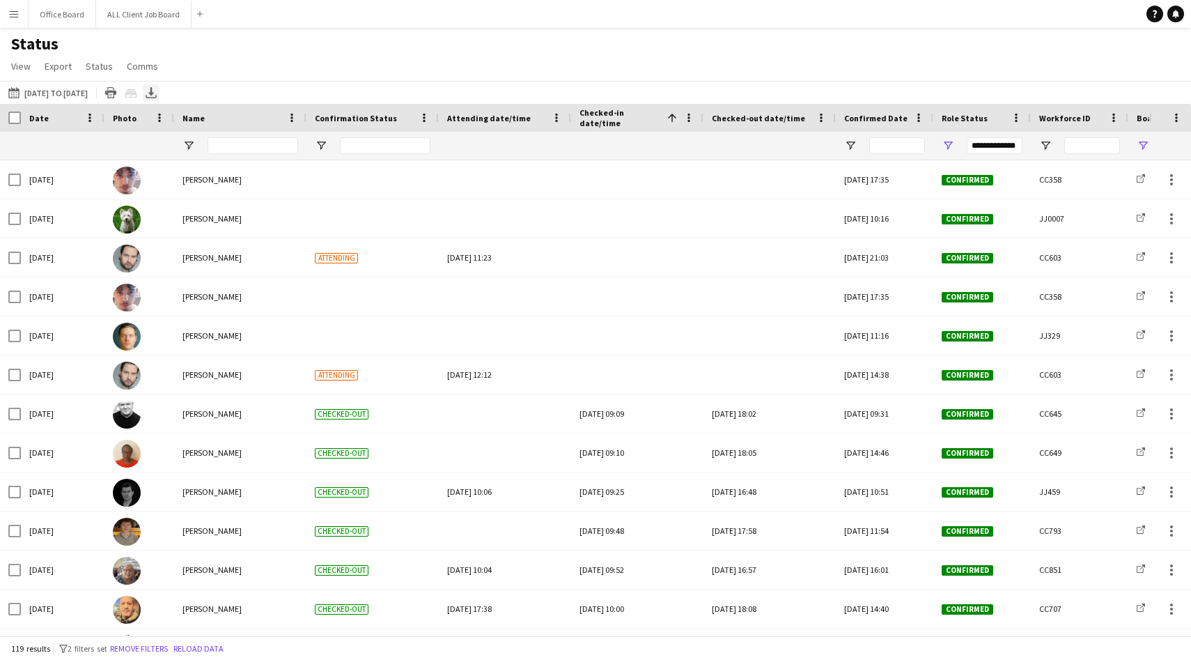
click at [157, 93] on icon "Export XLSX" at bounding box center [151, 92] width 11 height 11
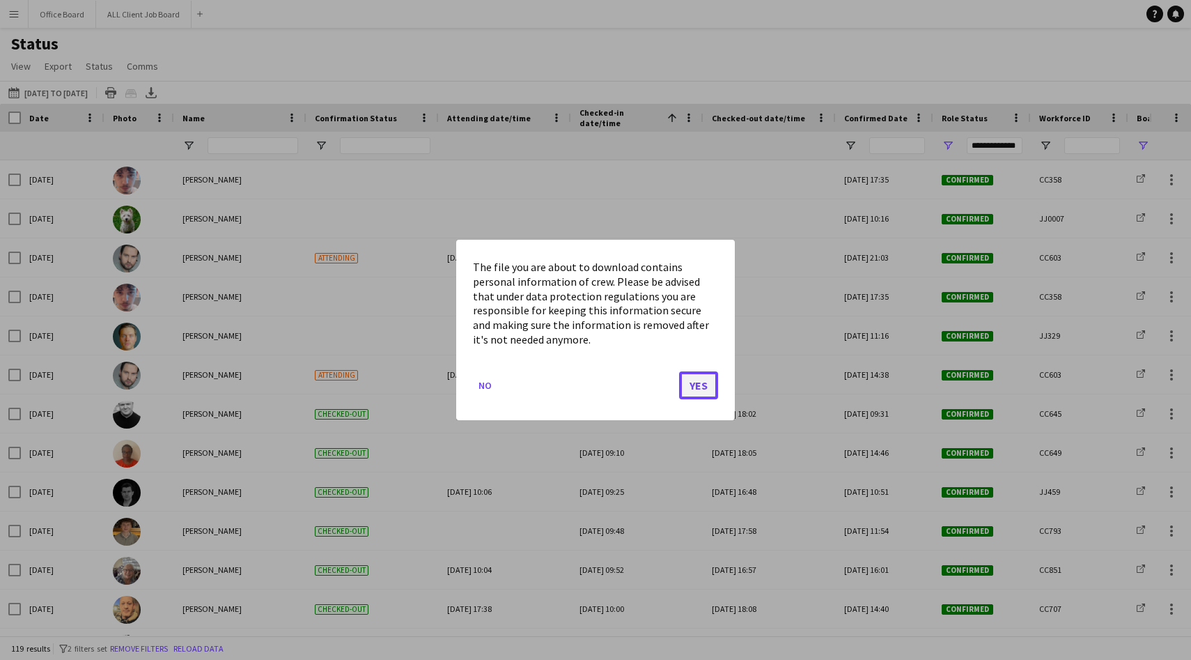
click at [706, 396] on button "Yes" at bounding box center [698, 385] width 39 height 28
